Goal: Transaction & Acquisition: Purchase product/service

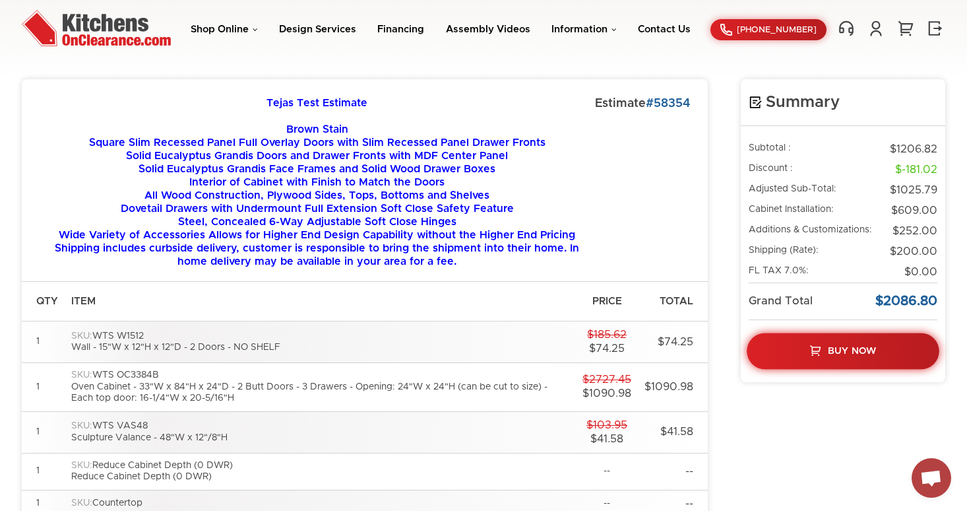
click at [833, 355] on span "Buy Now" at bounding box center [852, 350] width 48 height 9
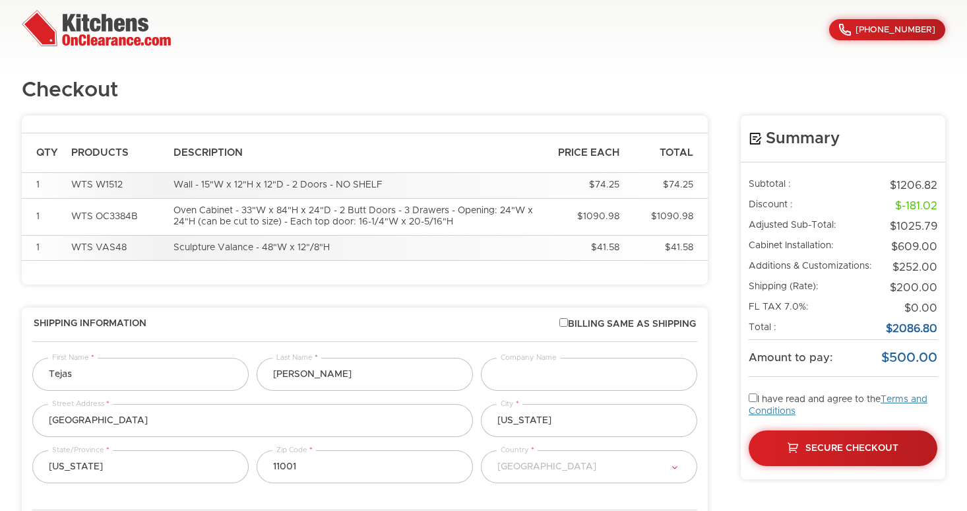
select select "223"
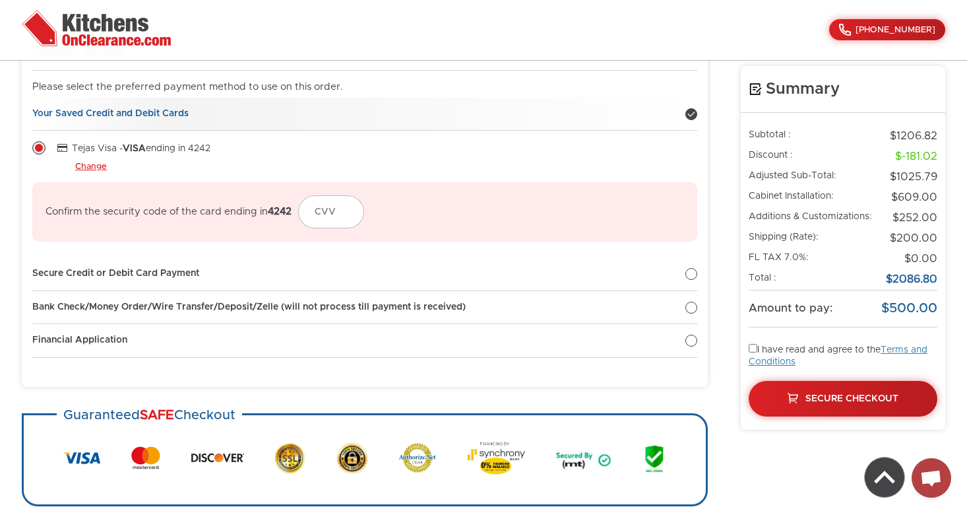
scroll to position [699, 0]
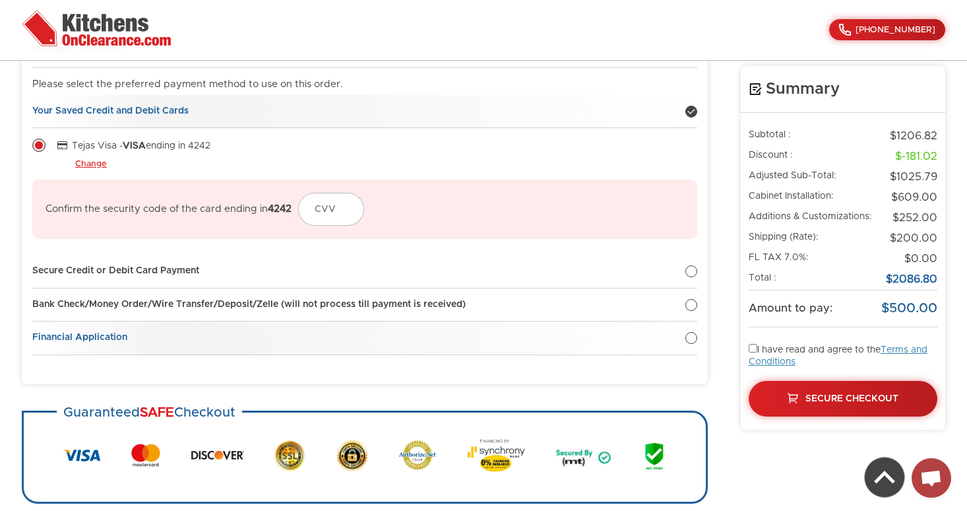
click at [695, 340] on div at bounding box center [691, 338] width 12 height 12
radio input "true"
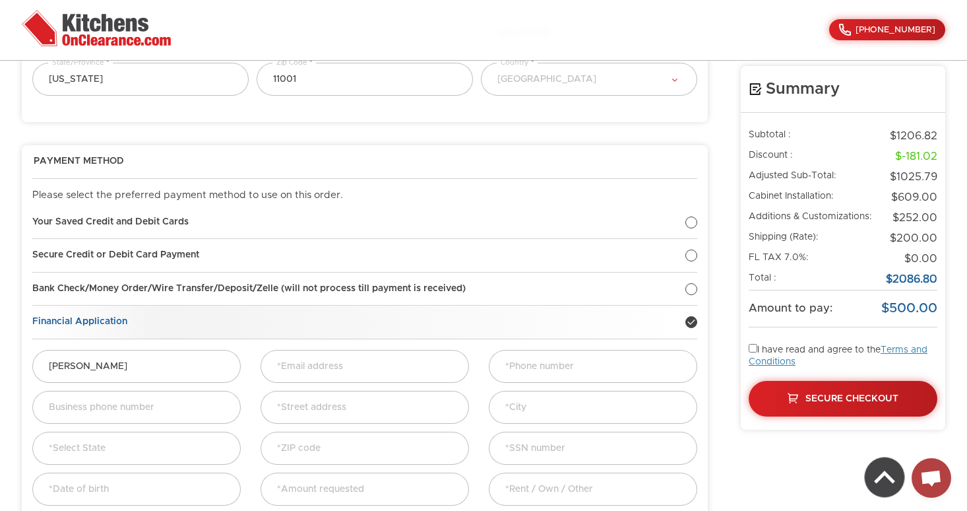
scroll to position [586, 0]
